Goal: Information Seeking & Learning: Learn about a topic

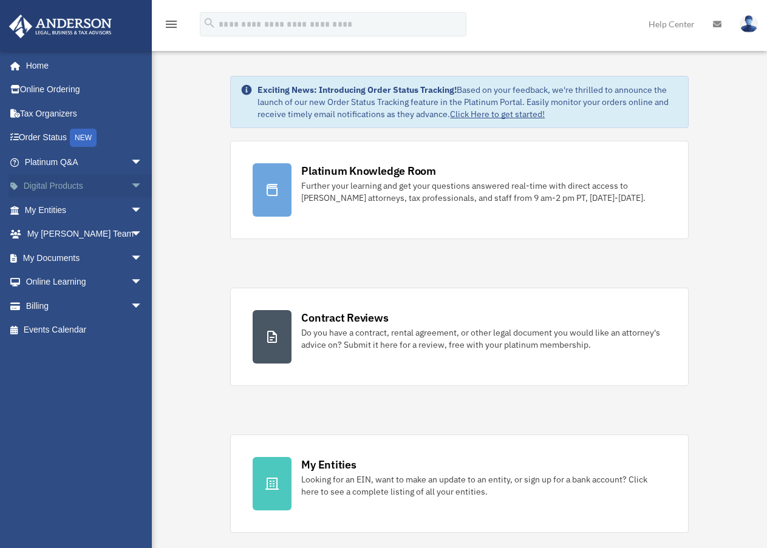
click at [131, 187] on span "arrow_drop_down" at bounding box center [143, 186] width 24 height 25
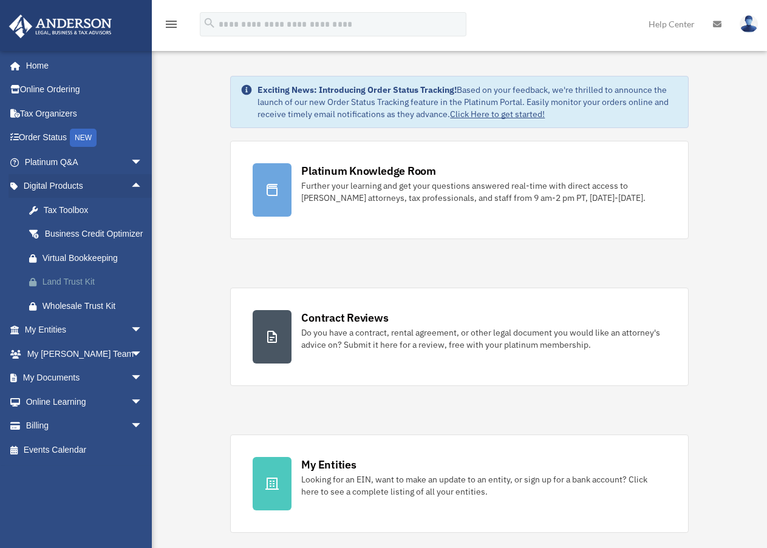
click at [59, 290] on div "Land Trust Kit" at bounding box center [93, 281] width 103 height 15
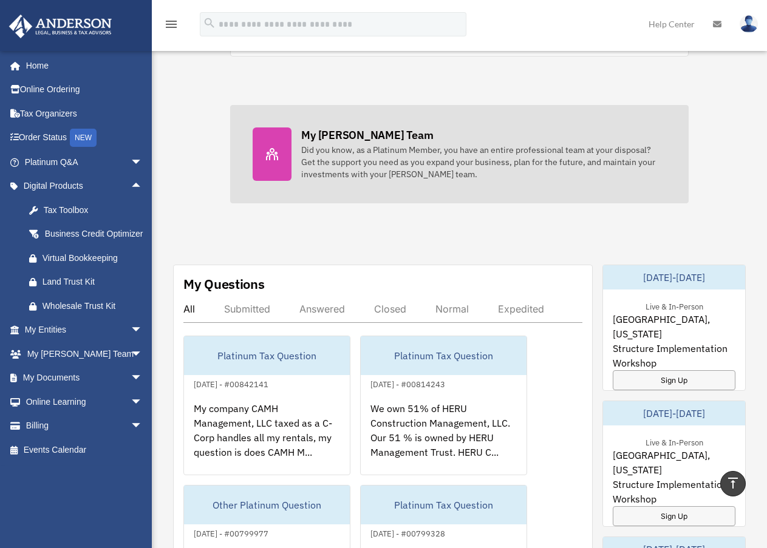
scroll to position [453, 0]
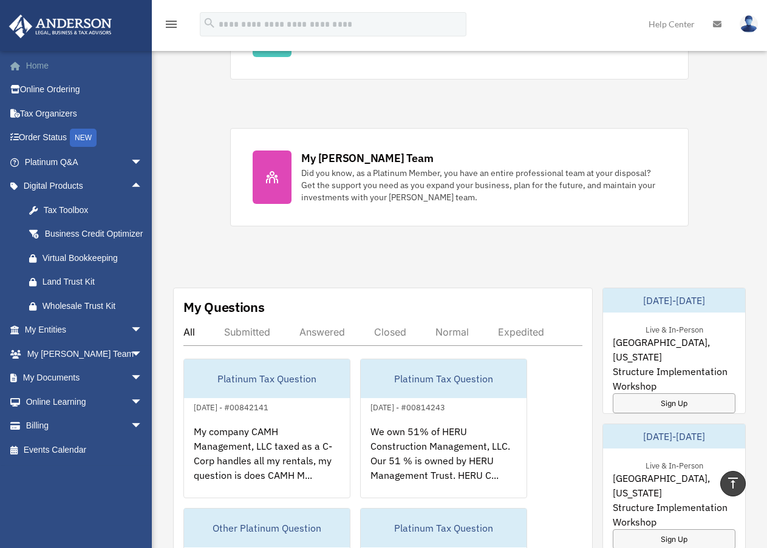
click at [44, 68] on link "Home" at bounding box center [84, 65] width 152 height 24
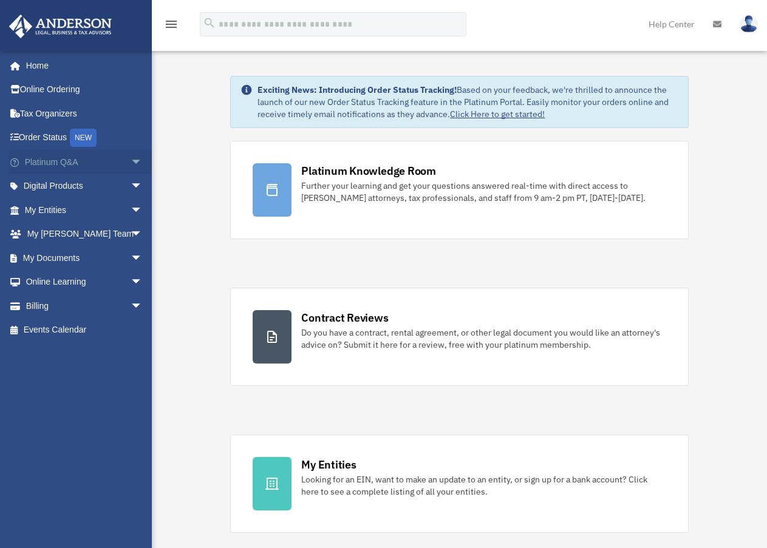
click at [131, 161] on span "arrow_drop_down" at bounding box center [143, 162] width 24 height 25
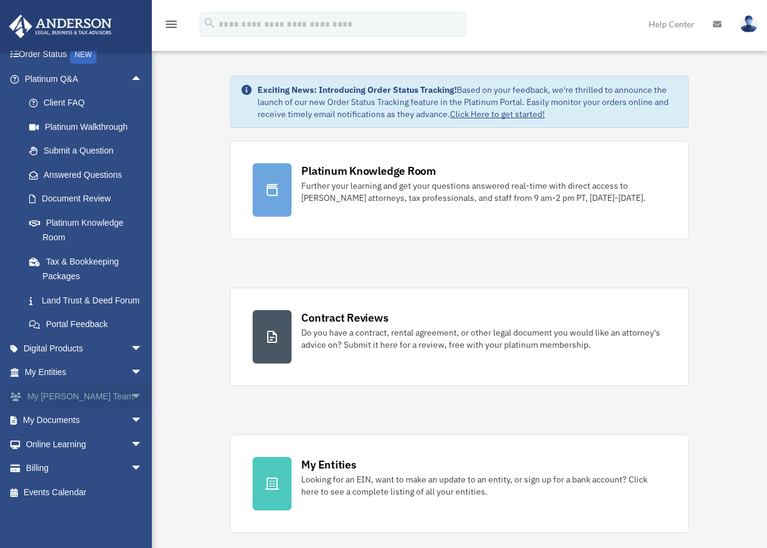
scroll to position [98, 0]
click at [131, 347] on span "arrow_drop_down" at bounding box center [143, 348] width 24 height 25
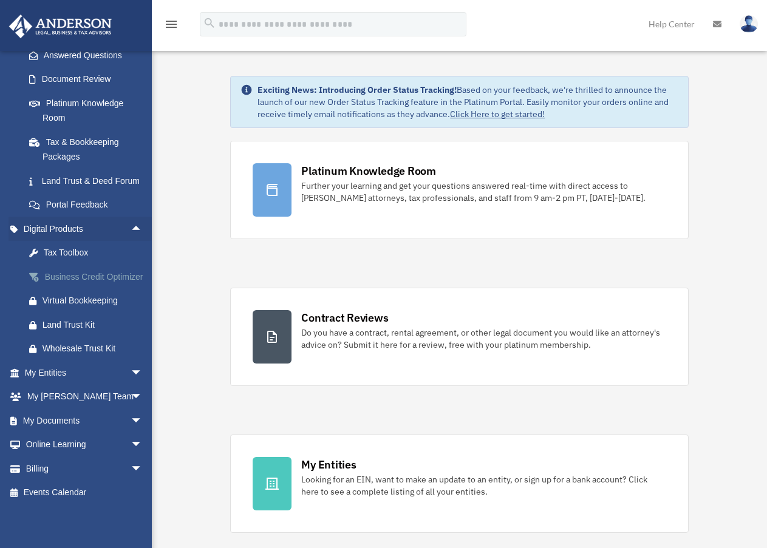
scroll to position [232, 0]
click at [131, 373] on span "arrow_drop_down" at bounding box center [143, 373] width 24 height 25
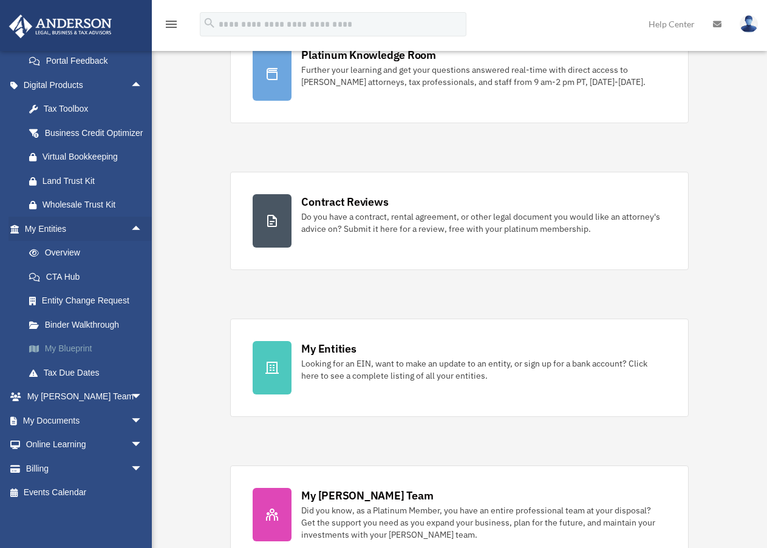
scroll to position [121, 0]
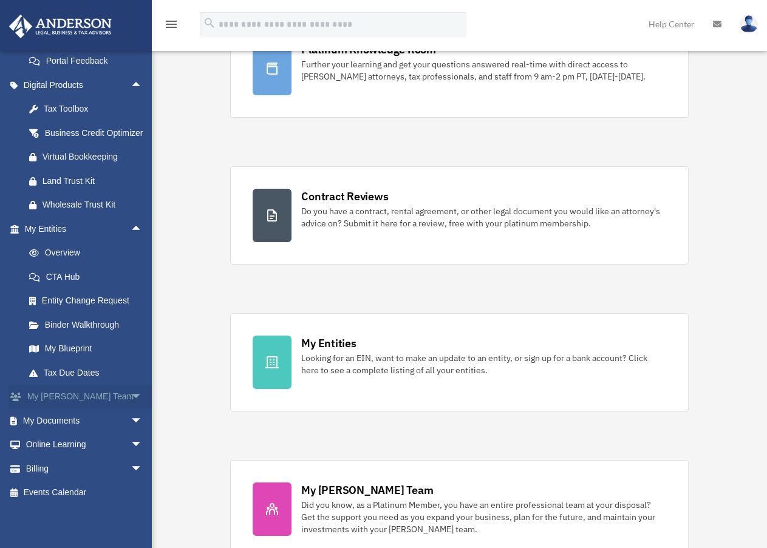
click at [131, 395] on span "arrow_drop_down" at bounding box center [143, 397] width 24 height 25
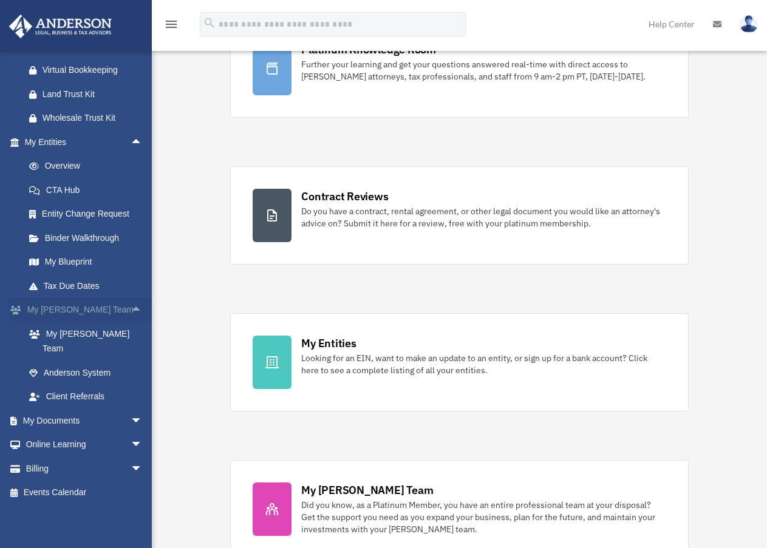
scroll to position [449, 0]
click at [83, 399] on link "Client Referrals" at bounding box center [89, 397] width 144 height 24
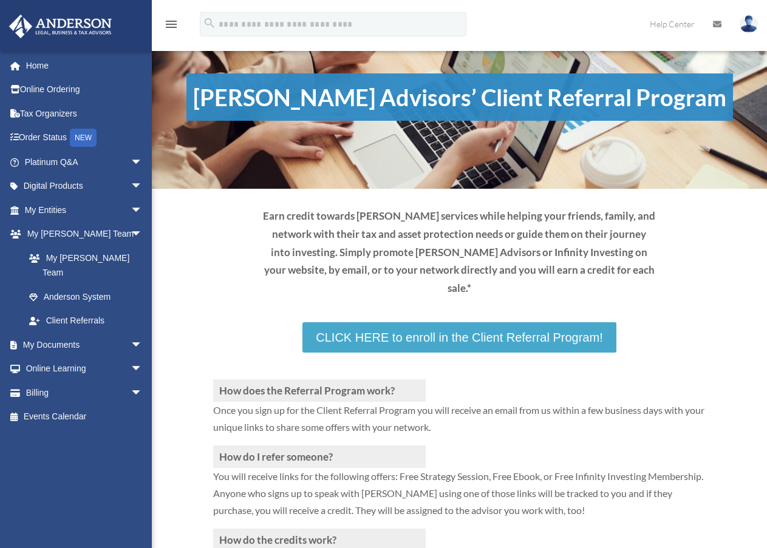
click at [469, 322] on link "CLICK HERE to enroll in the Client Referral Program!" at bounding box center [458, 337] width 313 height 30
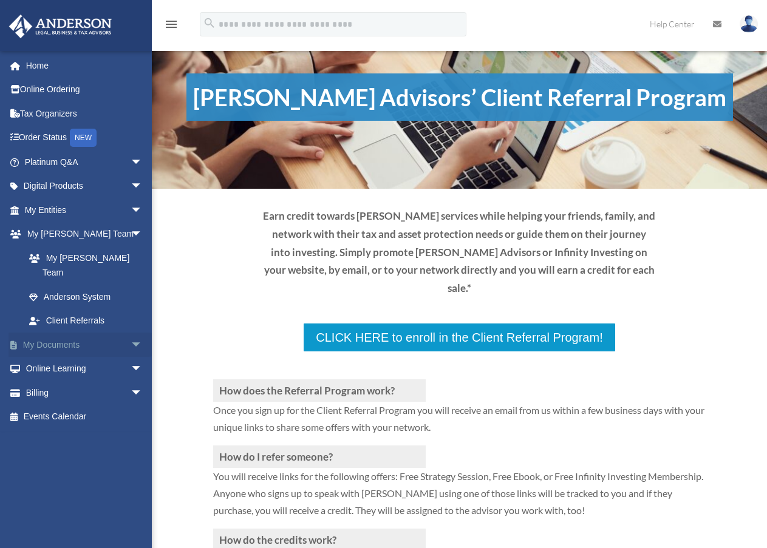
click at [131, 333] on span "arrow_drop_down" at bounding box center [143, 345] width 24 height 25
click at [131, 453] on span "arrow_drop_down" at bounding box center [143, 465] width 24 height 25
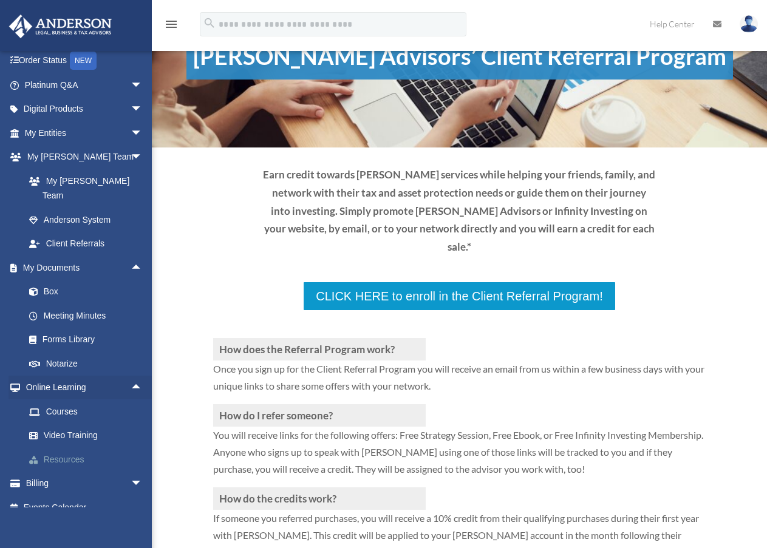
scroll to position [61, 0]
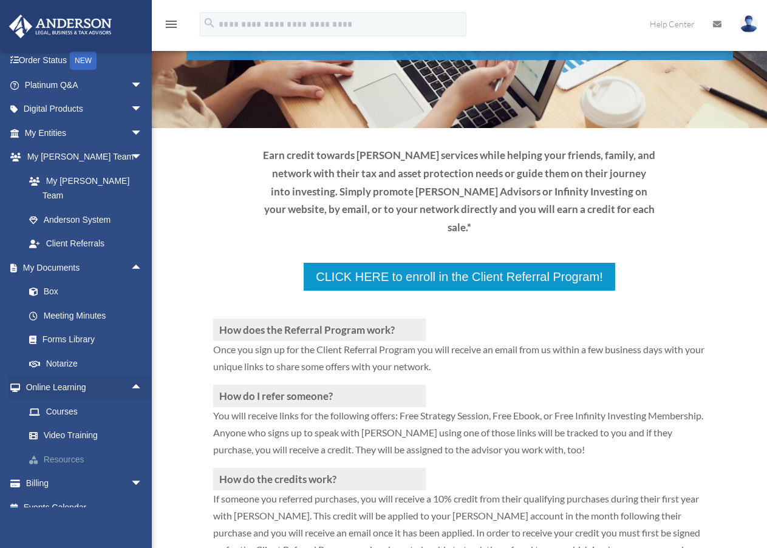
click at [66, 447] on link "Resources" at bounding box center [89, 459] width 144 height 24
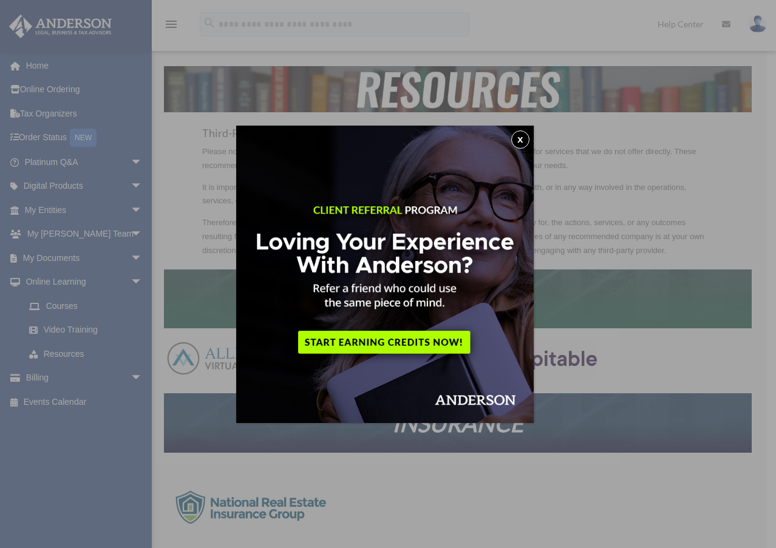
click at [522, 136] on button "x" at bounding box center [520, 140] width 18 height 18
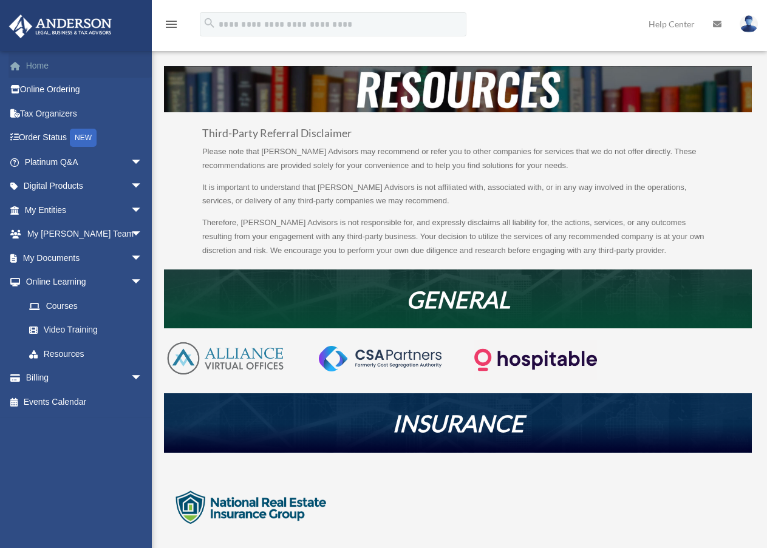
click at [38, 66] on link "Home" at bounding box center [84, 65] width 152 height 24
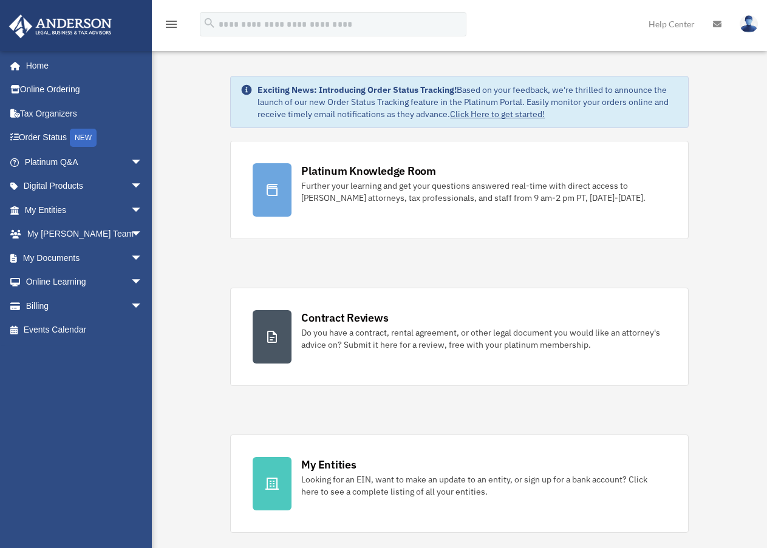
click at [668, 27] on link "Help Center" at bounding box center [671, 24] width 64 height 48
